Goal: Entertainment & Leisure: Consume media (video, audio)

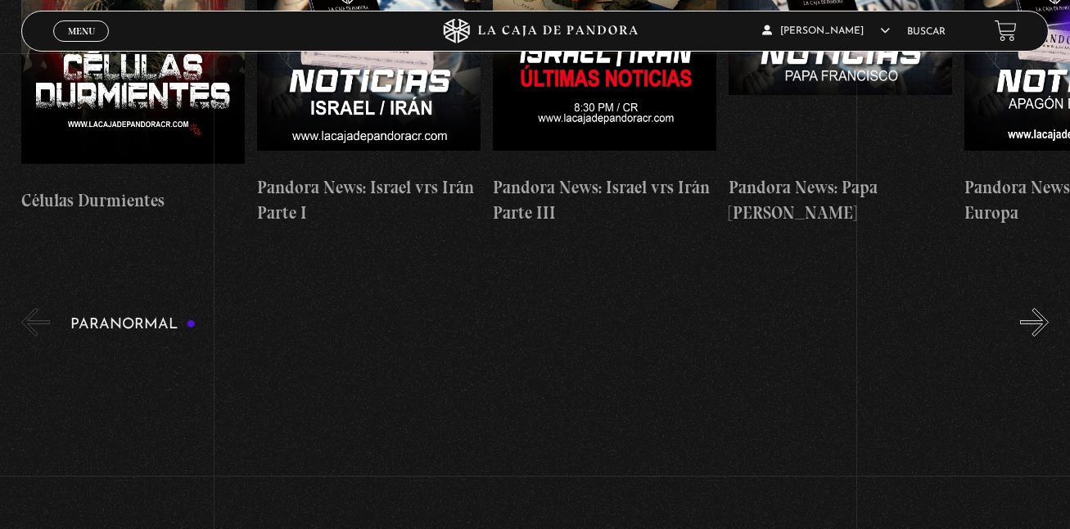
scroll to position [633, 0]
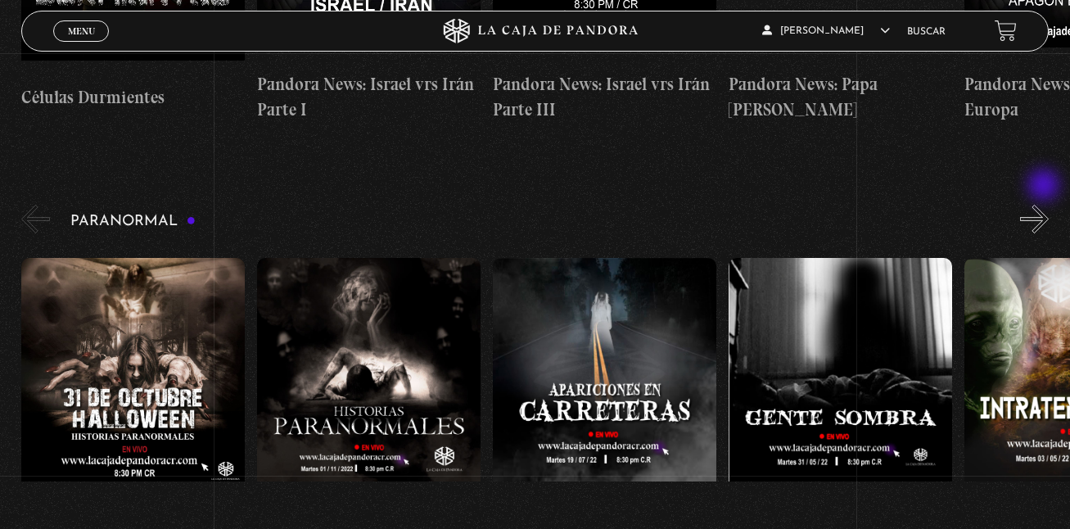
click at [1046, 205] on button "»" at bounding box center [1034, 219] width 29 height 29
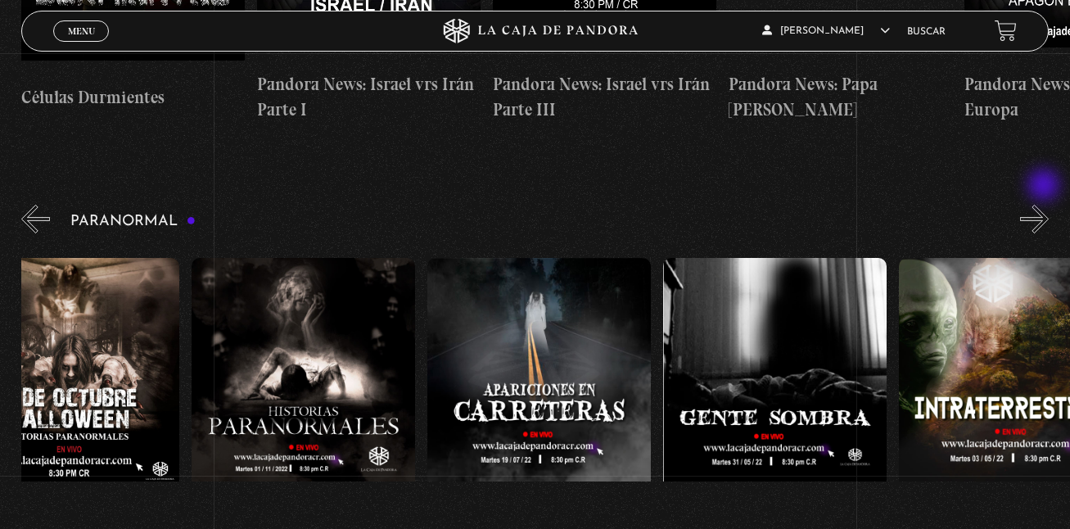
click at [1046, 205] on button "»" at bounding box center [1034, 219] width 29 height 29
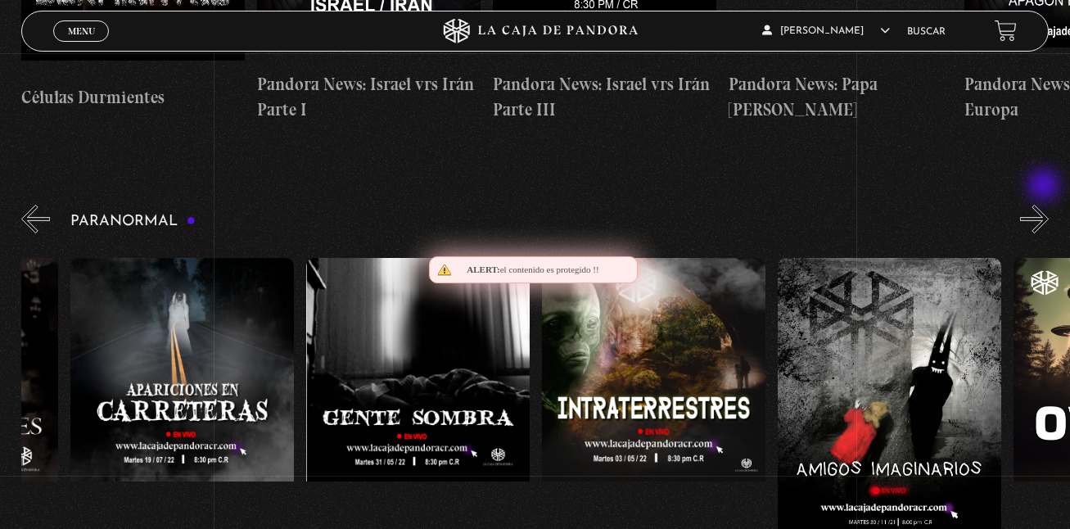
click at [1046, 205] on button "»" at bounding box center [1034, 219] width 29 height 29
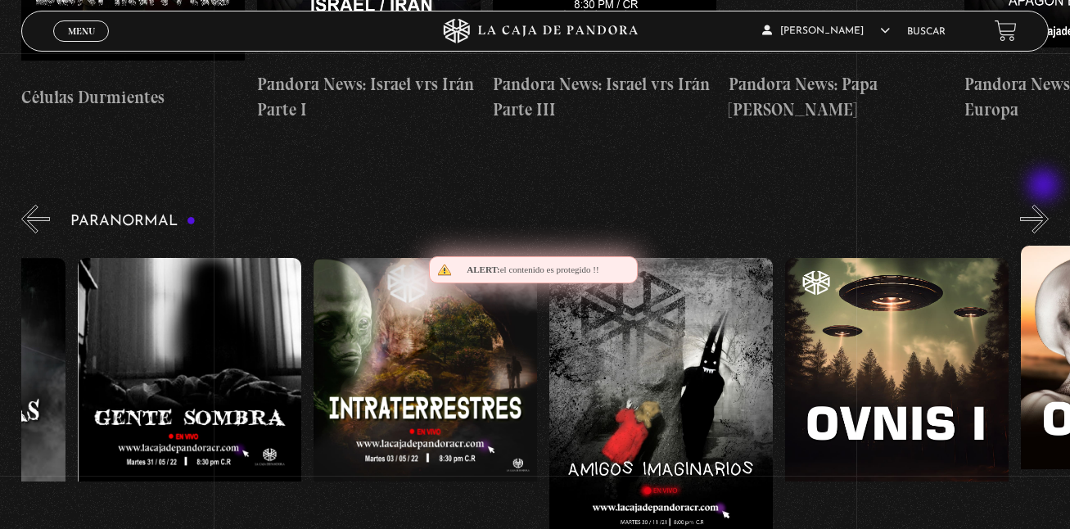
click at [1046, 205] on button "»" at bounding box center [1034, 219] width 29 height 29
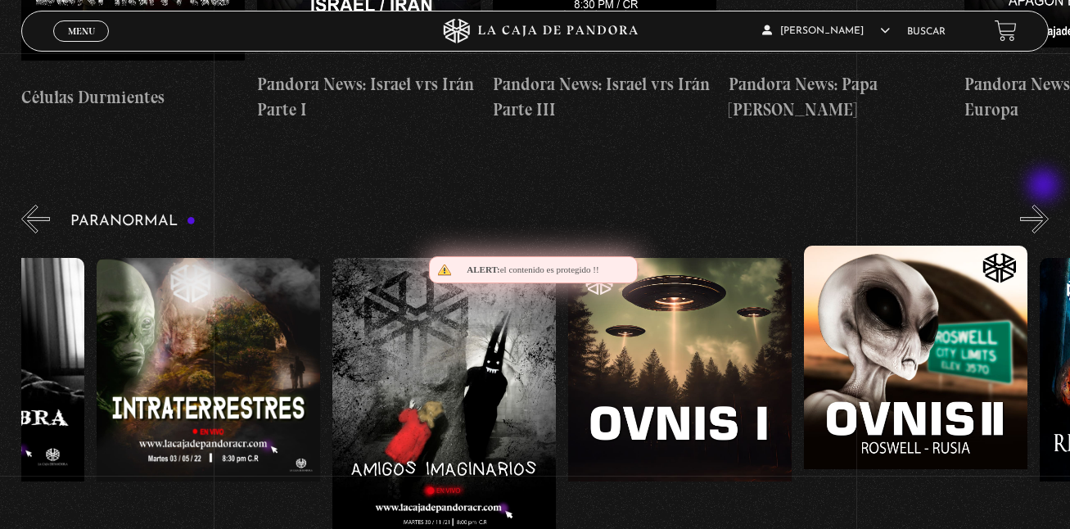
click at [1046, 205] on button "»" at bounding box center [1034, 219] width 29 height 29
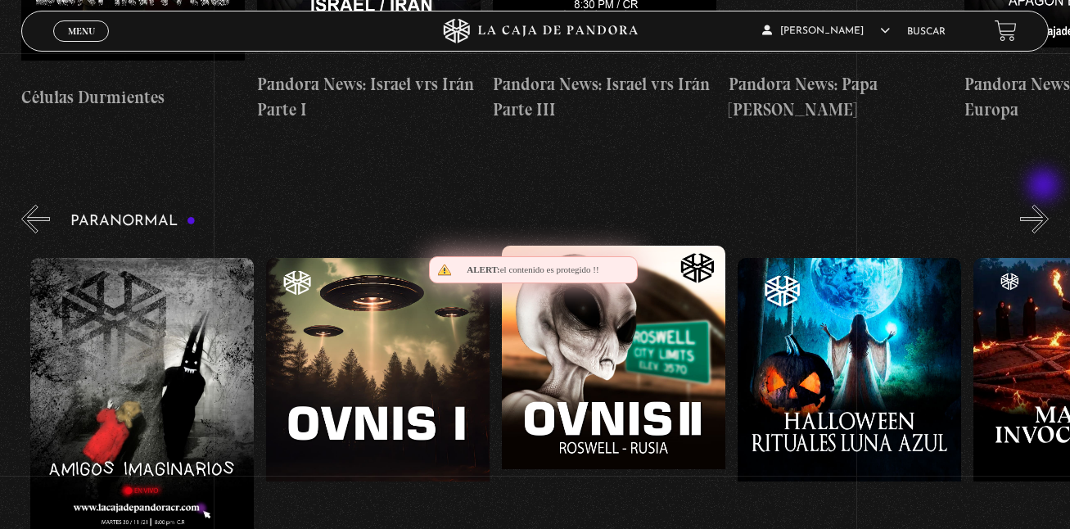
click at [1046, 205] on button "»" at bounding box center [1034, 219] width 29 height 29
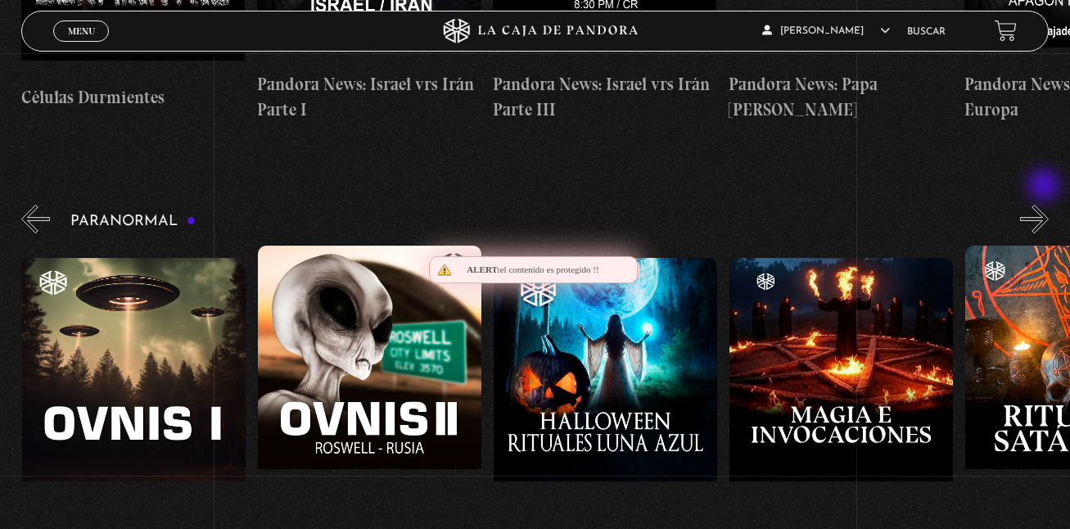
click at [1046, 205] on button "»" at bounding box center [1034, 219] width 29 height 29
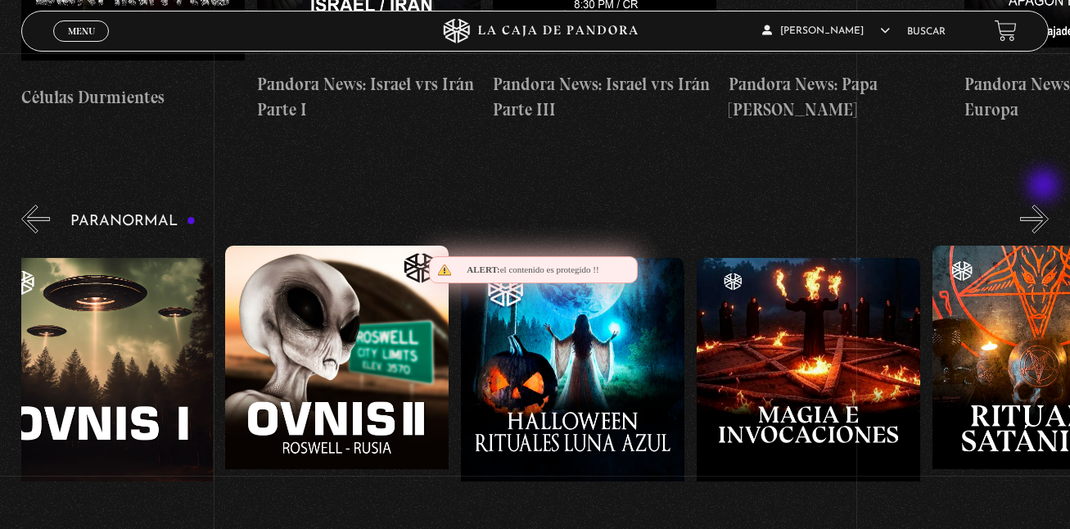
scroll to position [0, 1533]
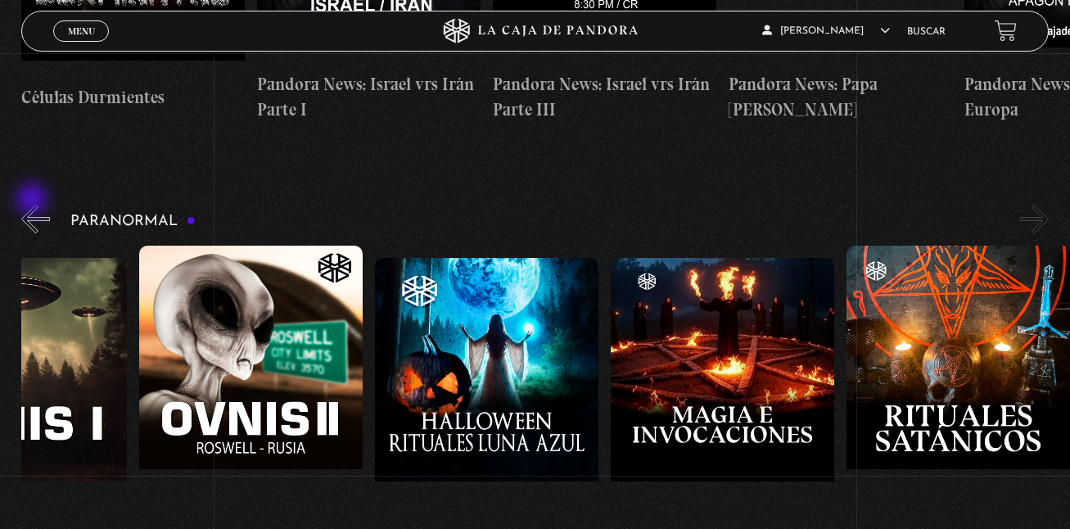
click at [34, 205] on button "«" at bounding box center [35, 219] width 29 height 29
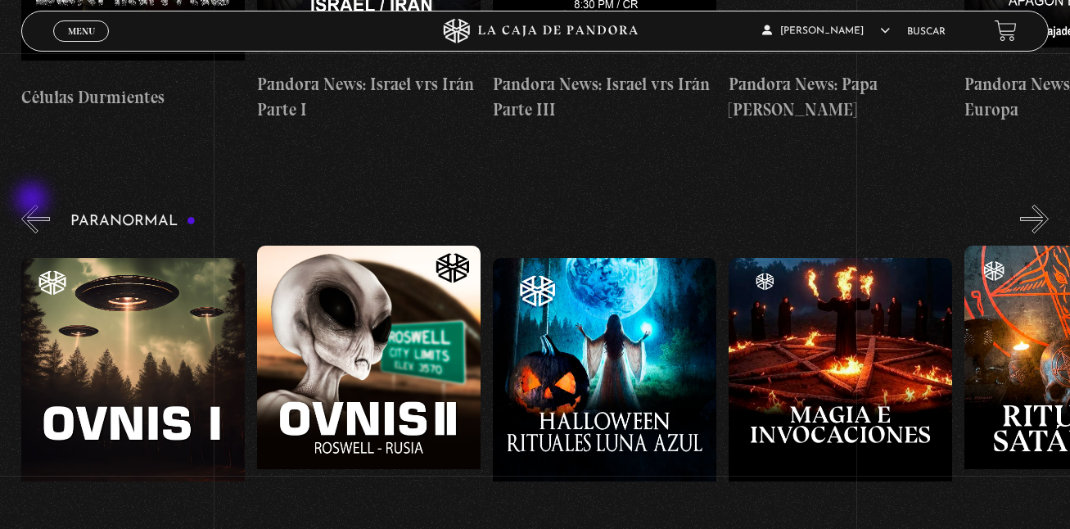
click at [34, 205] on button "«" at bounding box center [35, 219] width 29 height 29
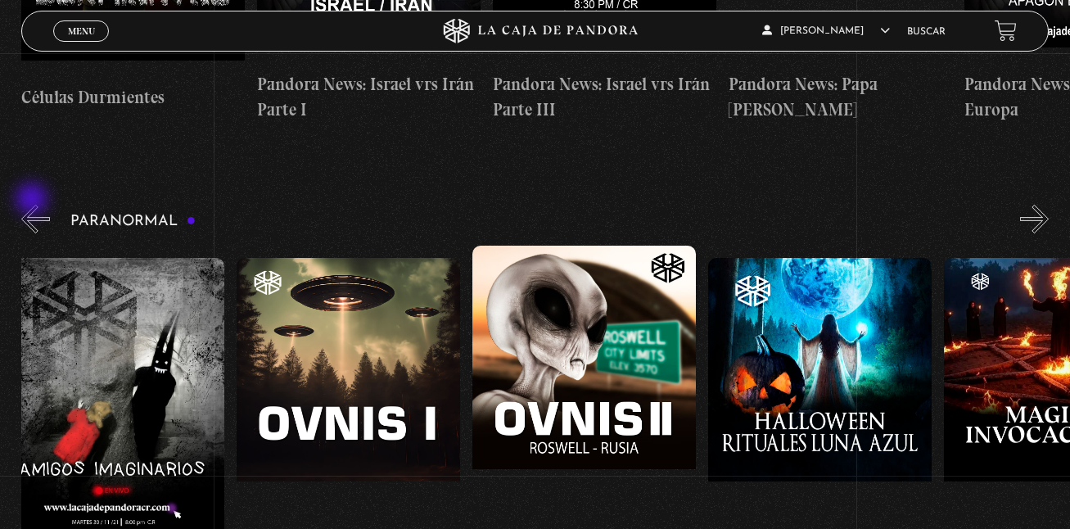
click at [34, 205] on button "«" at bounding box center [35, 219] width 29 height 29
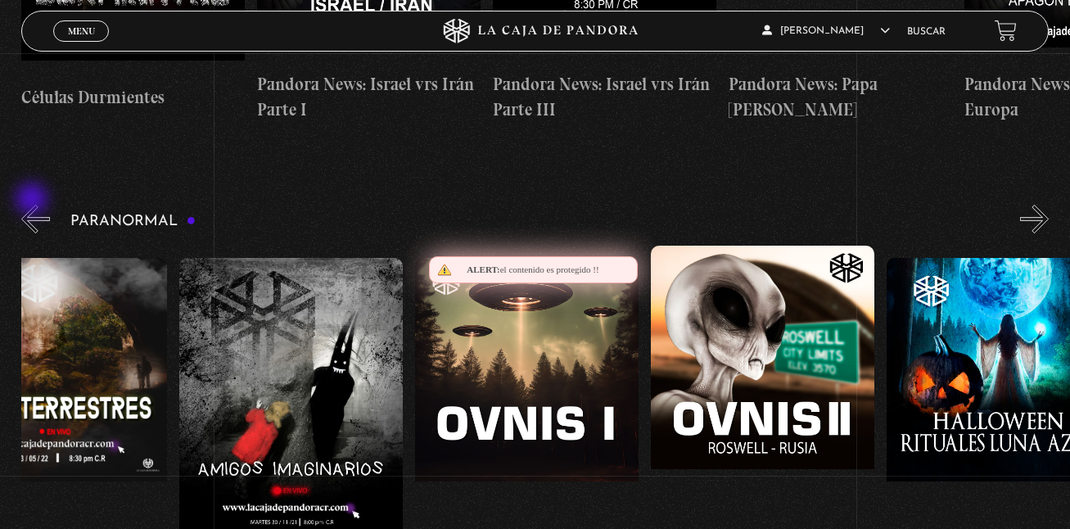
click at [34, 205] on button "«" at bounding box center [35, 219] width 29 height 29
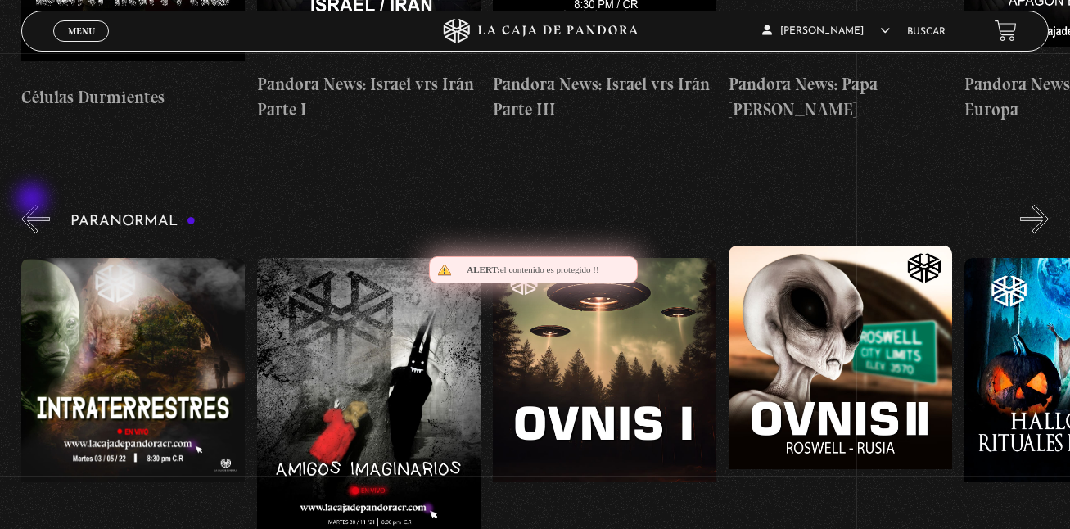
click at [34, 205] on button "«" at bounding box center [35, 219] width 29 height 29
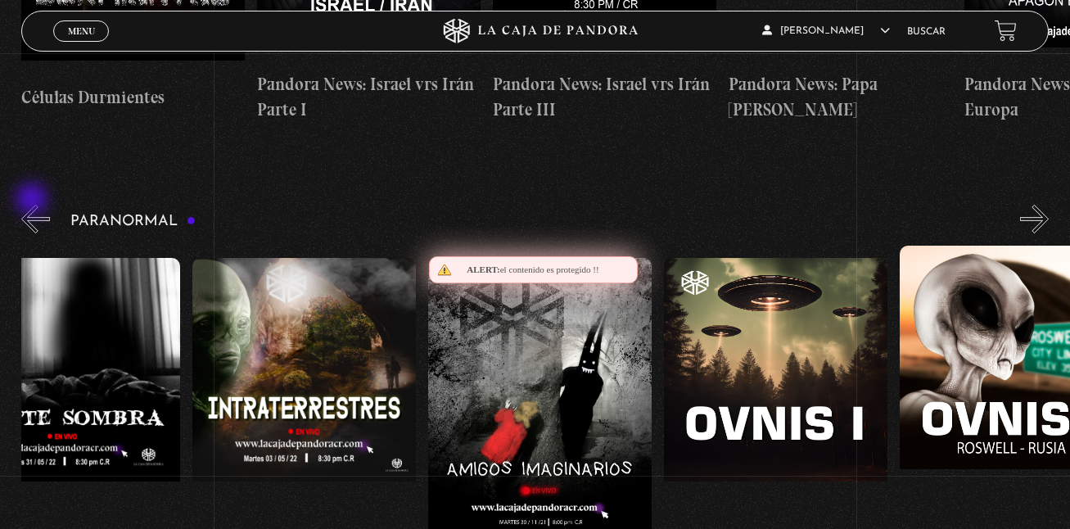
click at [34, 205] on button "«" at bounding box center [35, 219] width 29 height 29
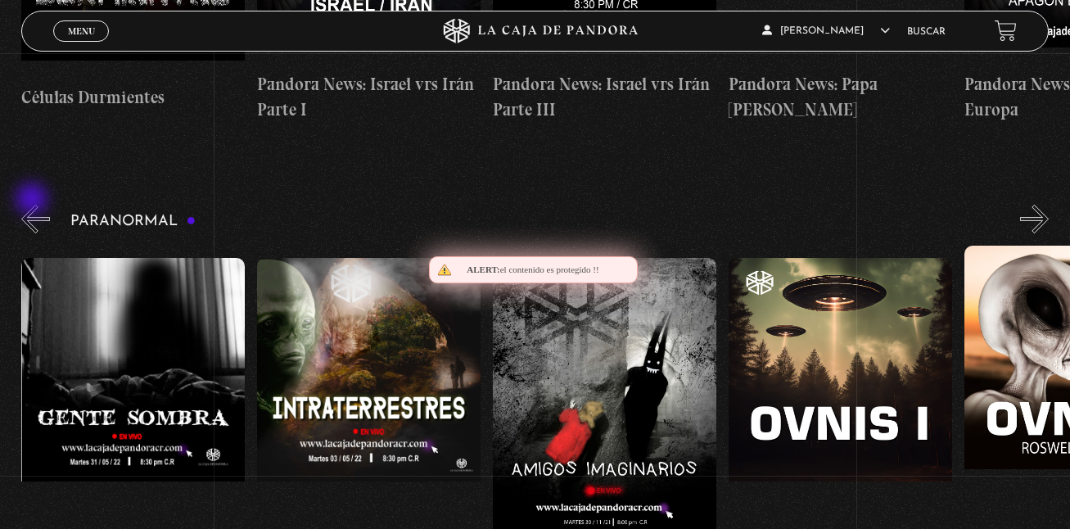
click at [34, 205] on button "«" at bounding box center [35, 219] width 29 height 29
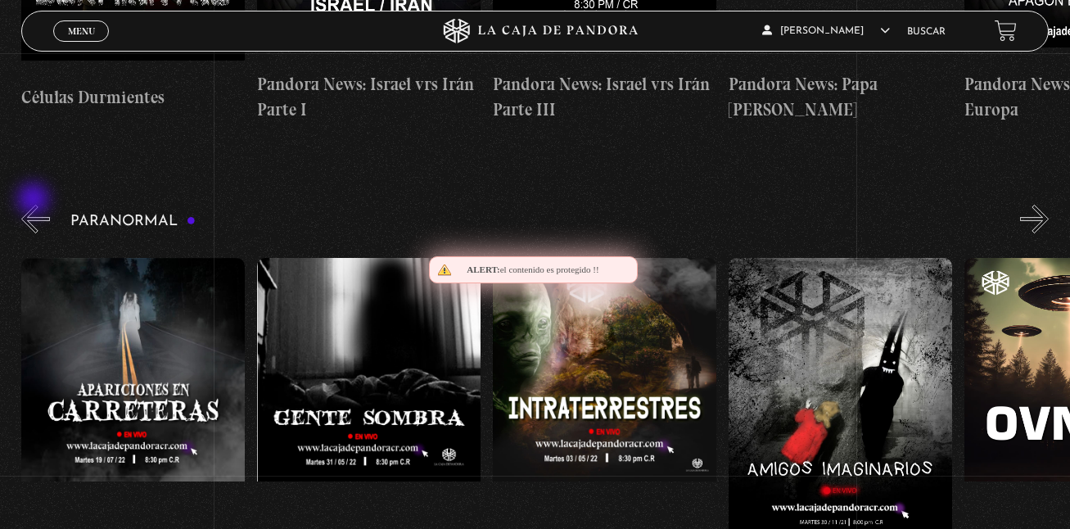
click at [35, 205] on button "«" at bounding box center [35, 219] width 29 height 29
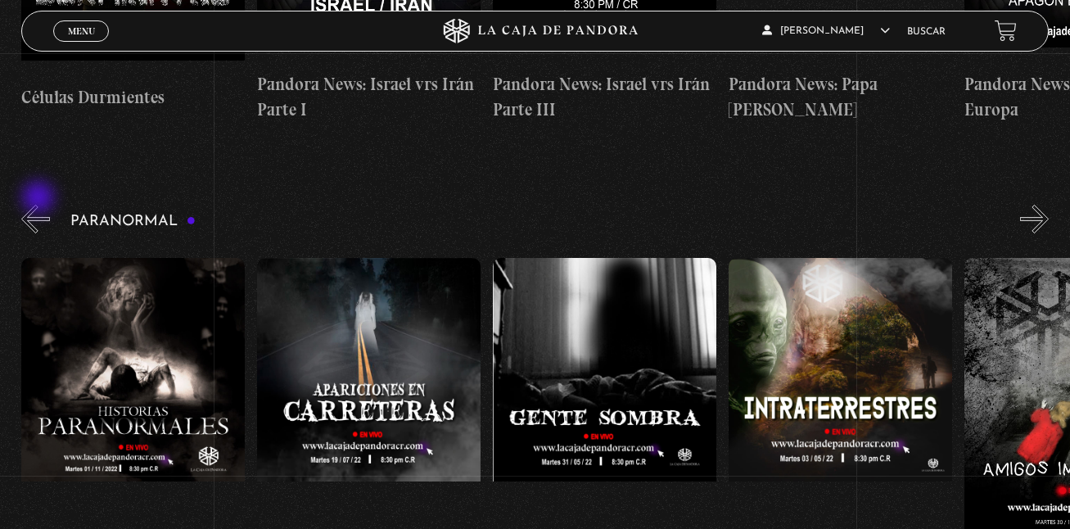
click at [40, 205] on button "«" at bounding box center [35, 219] width 29 height 29
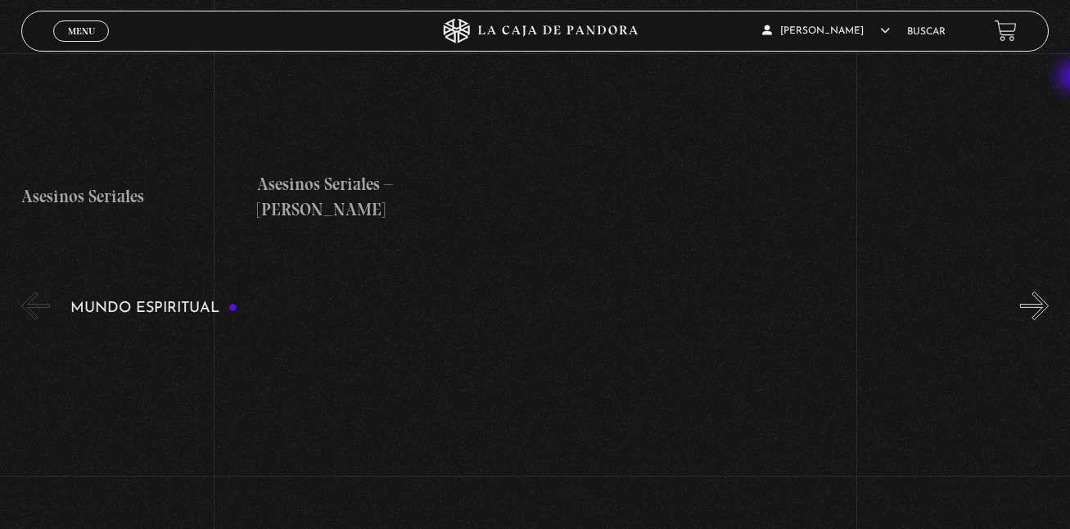
scroll to position [4810, 0]
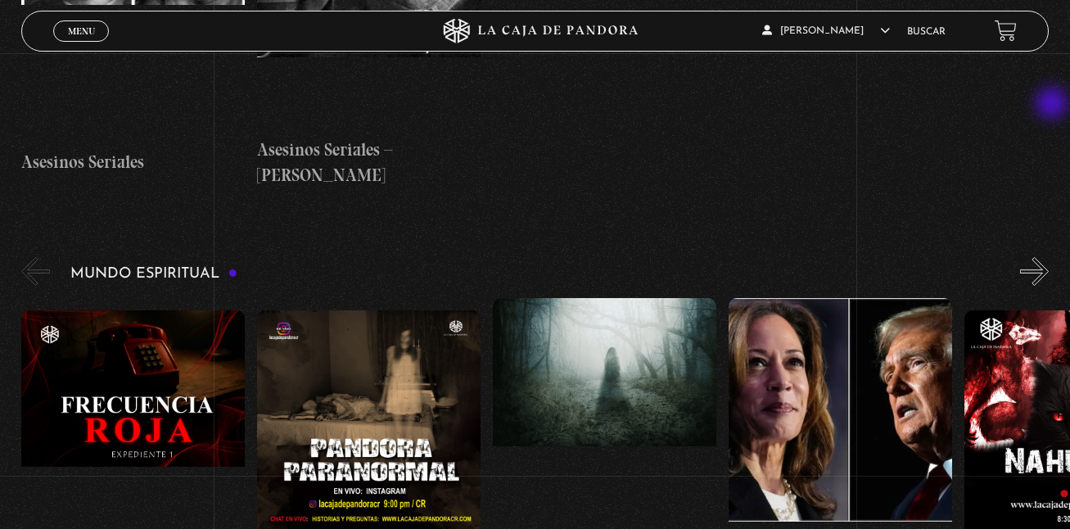
click at [1049, 257] on button "»" at bounding box center [1034, 271] width 29 height 29
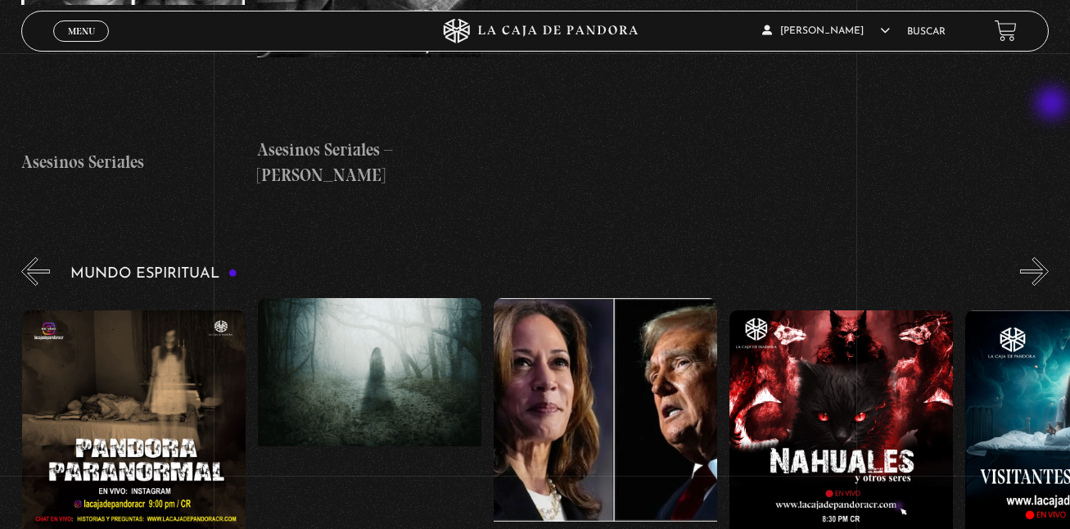
click at [1049, 257] on button "»" at bounding box center [1034, 271] width 29 height 29
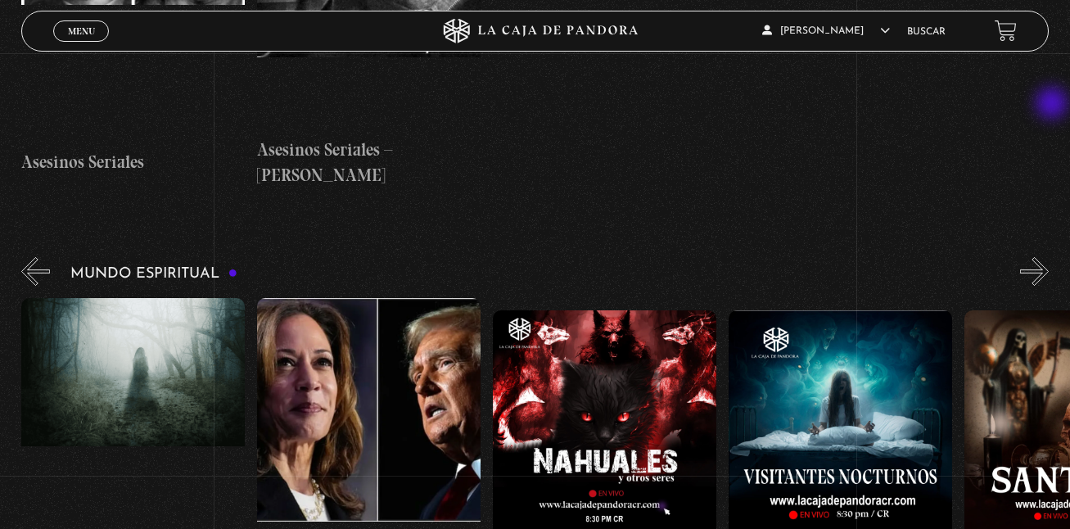
click at [1049, 257] on button "»" at bounding box center [1034, 271] width 29 height 29
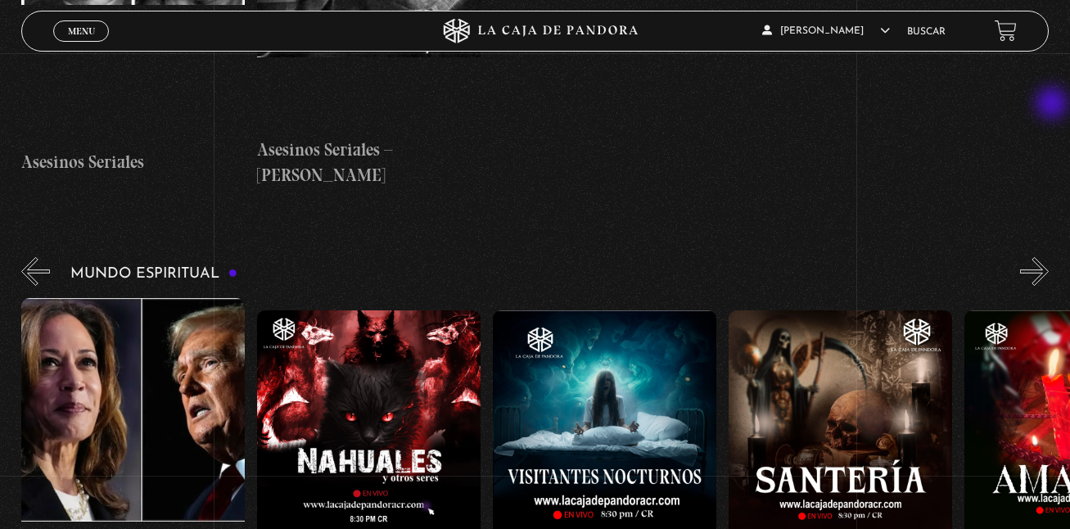
click at [1049, 257] on button "»" at bounding box center [1034, 271] width 29 height 29
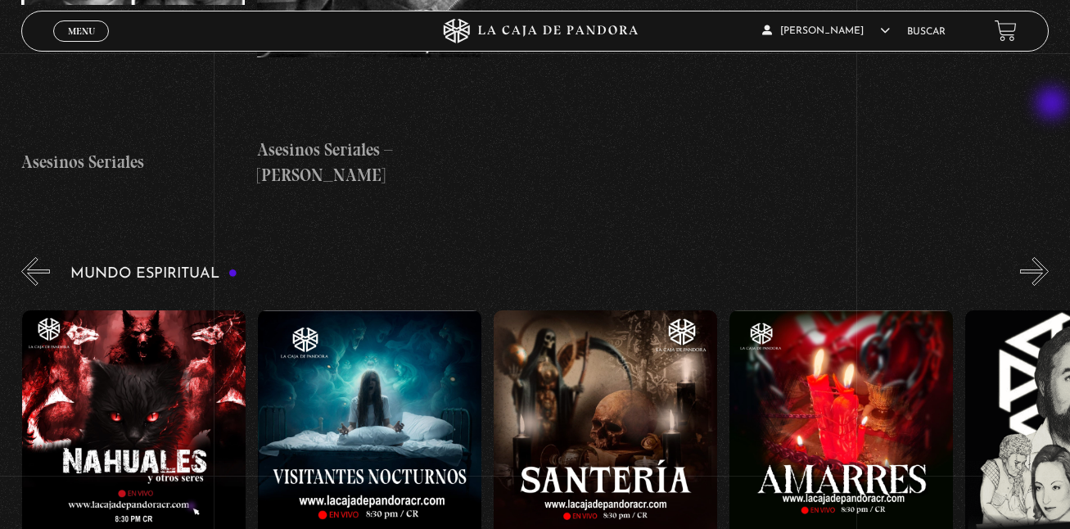
scroll to position [0, 943]
click at [1049, 257] on button "»" at bounding box center [1034, 271] width 29 height 29
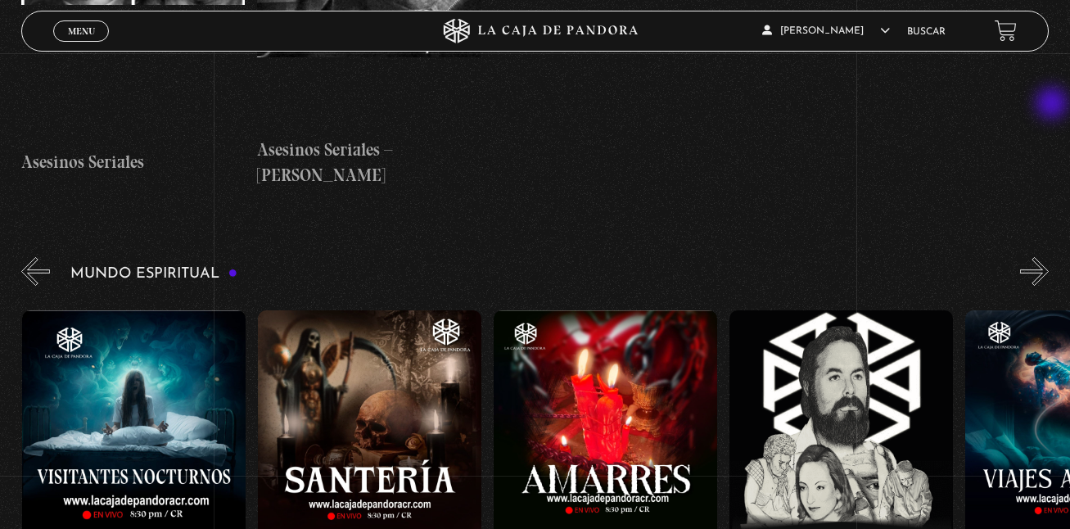
scroll to position [0, 1179]
click at [1049, 257] on button "»" at bounding box center [1034, 271] width 29 height 29
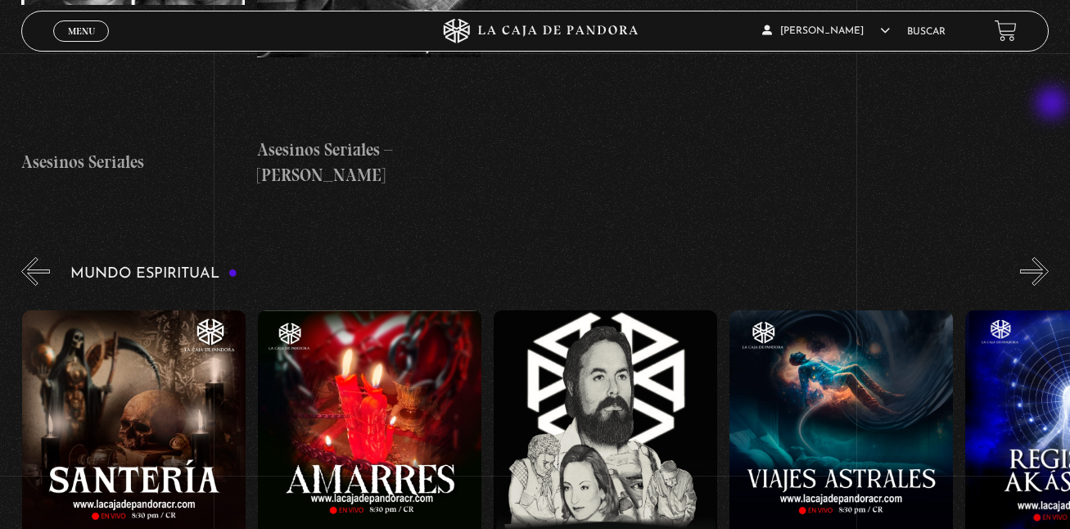
scroll to position [0, 1415]
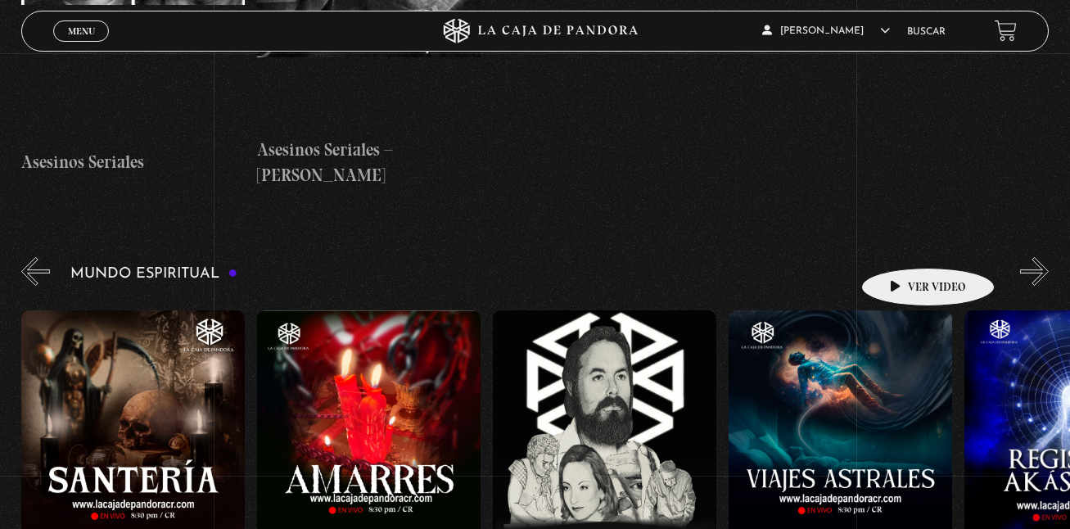
click at [902, 310] on figure at bounding box center [841, 457] width 224 height 295
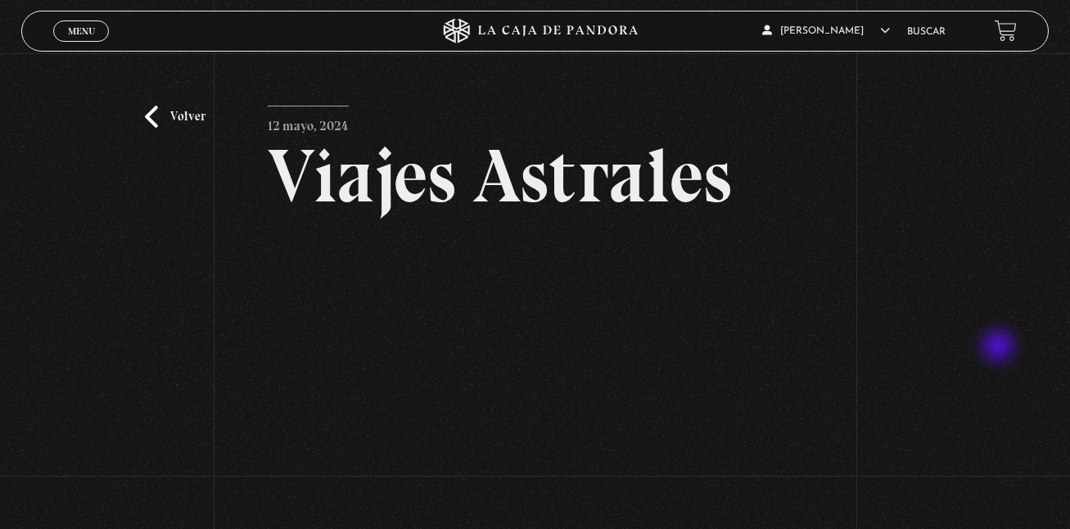
click at [1000, 347] on div "Volver 12 mayo, 2024 Viajes Astrales WhatsApp Twitter Messenger Email" at bounding box center [535, 333] width 1070 height 561
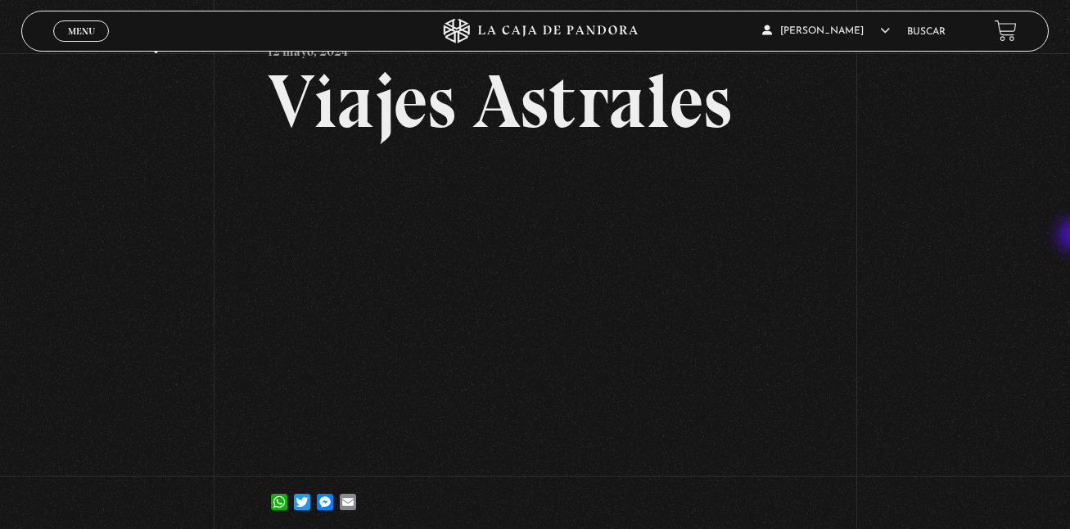
scroll to position [76, 0]
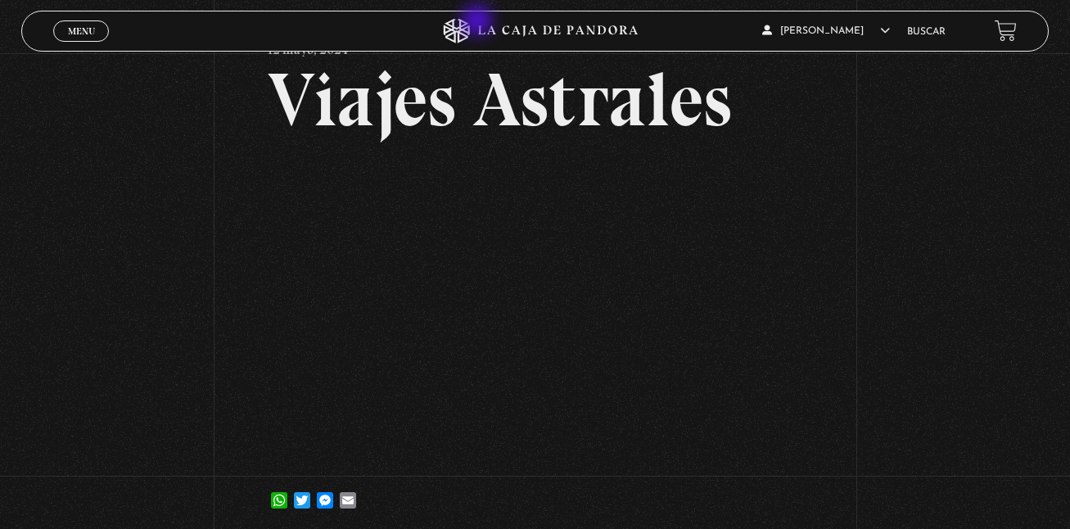
click at [479, 22] on icon at bounding box center [534, 31] width 321 height 25
